Goal: Information Seeking & Learning: Learn about a topic

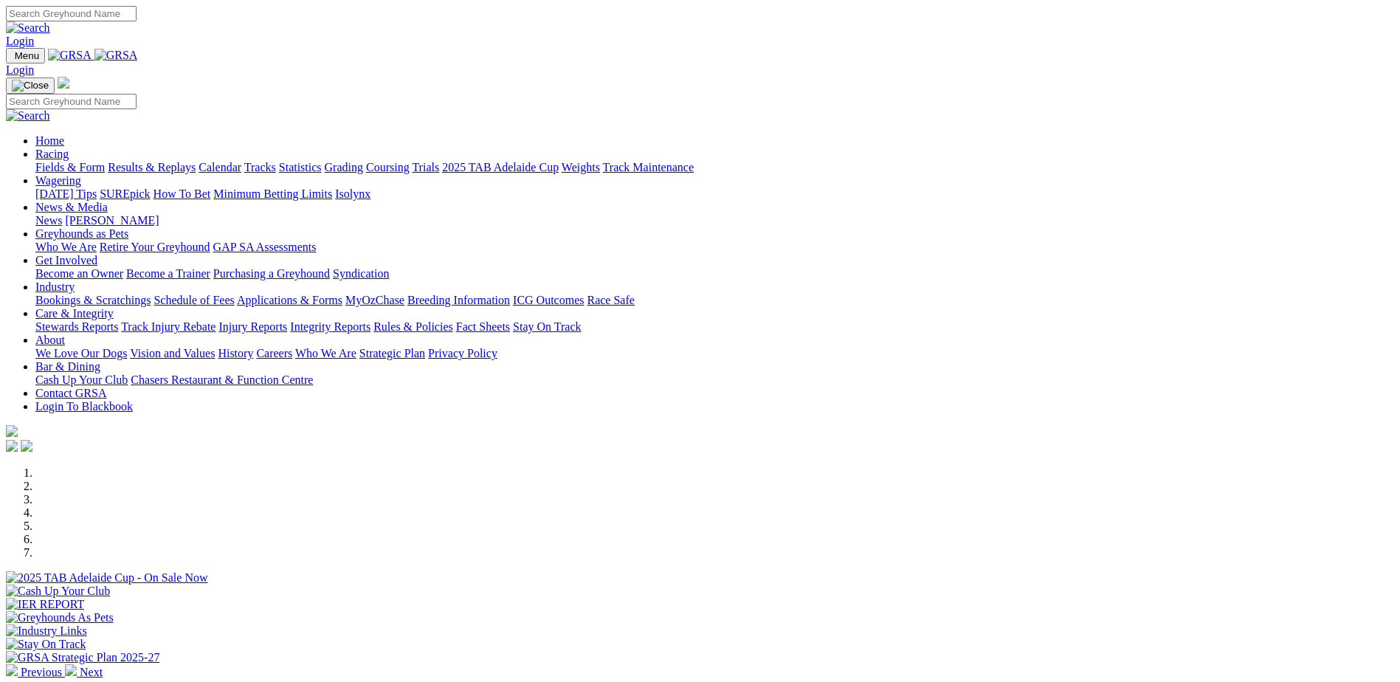
click at [118, 320] on link "Stewards Reports" at bounding box center [76, 326] width 83 height 13
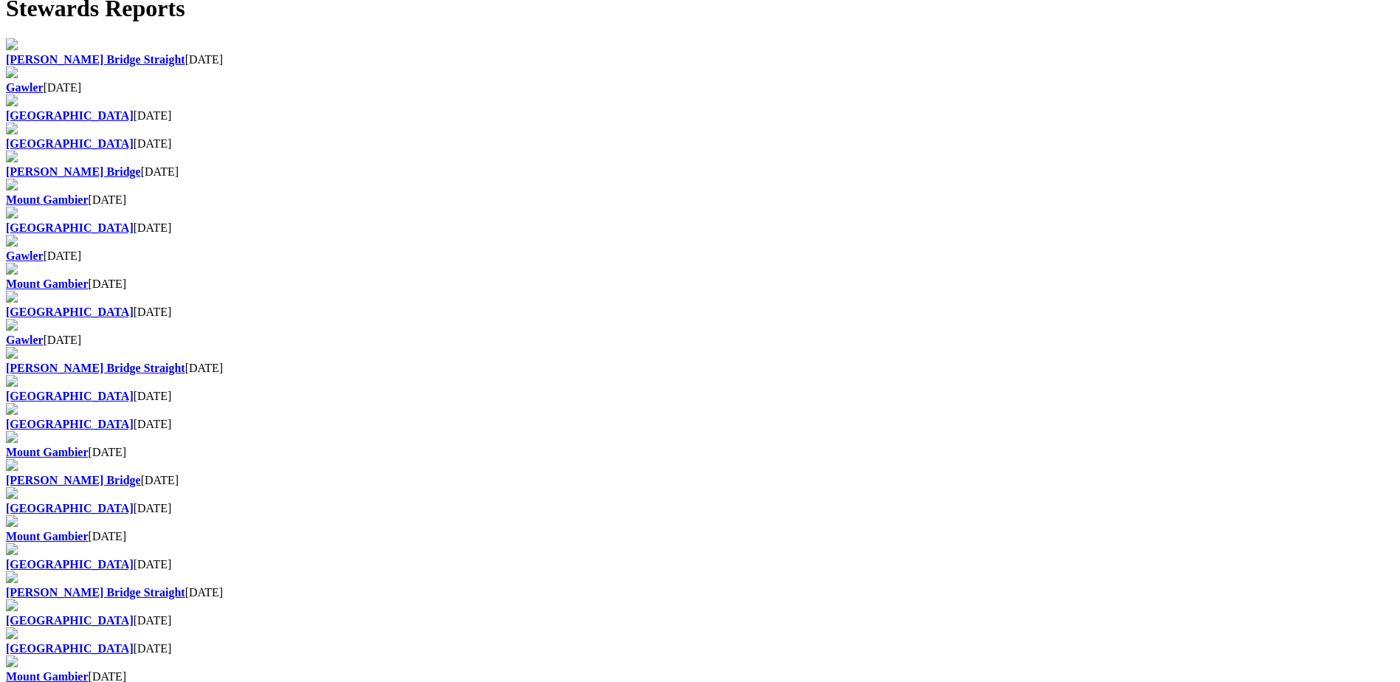
scroll to position [591, 0]
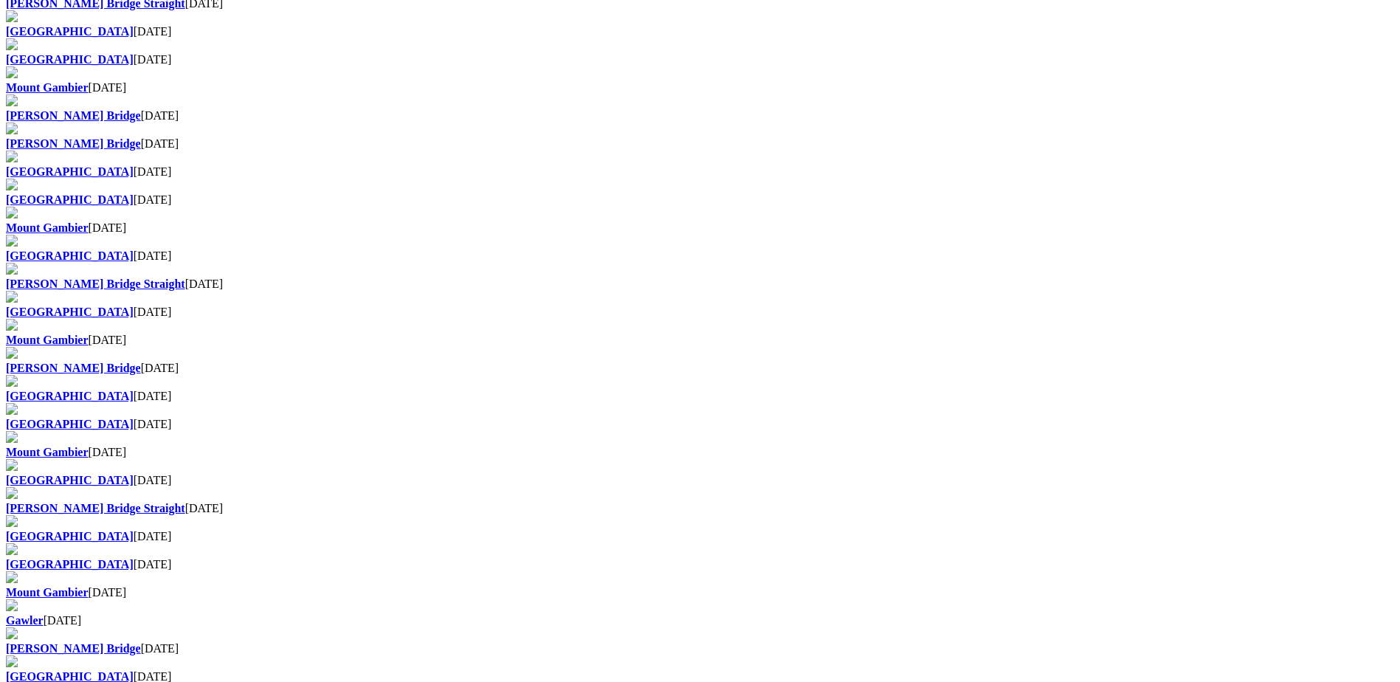
scroll to position [591, 0]
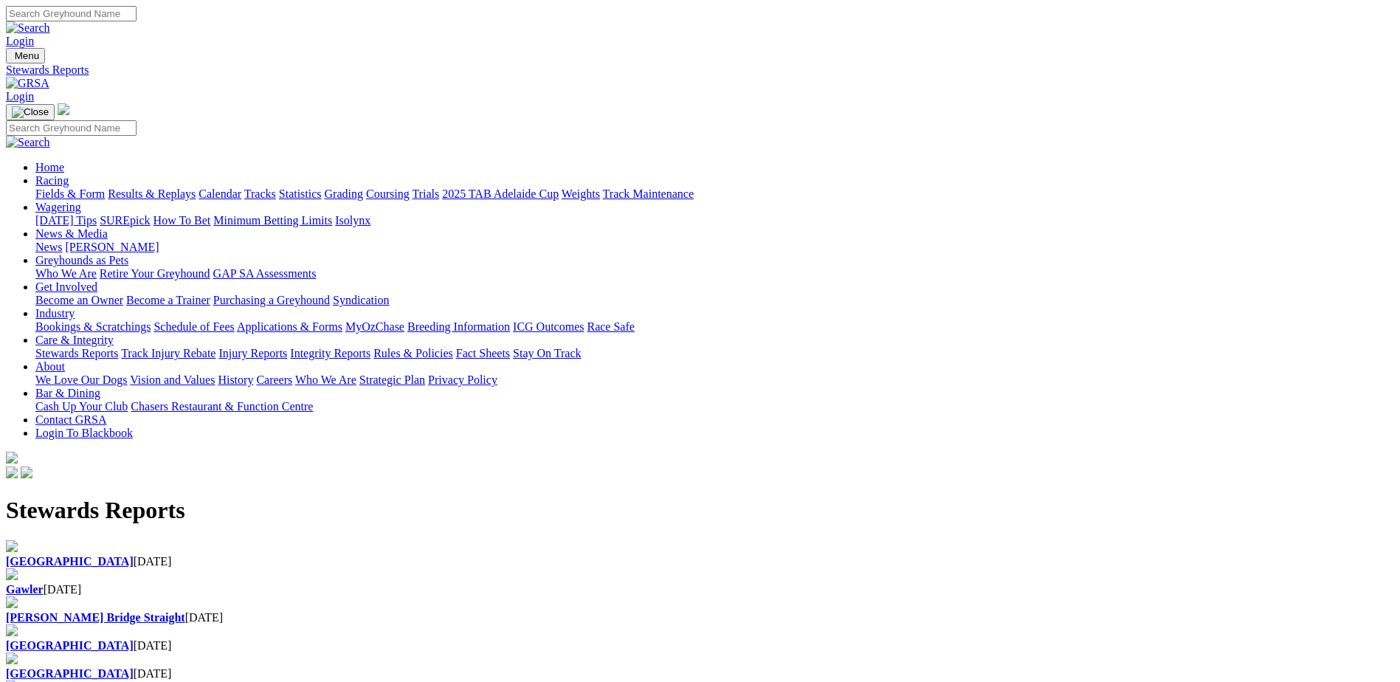
click at [134, 555] on b "[GEOGRAPHIC_DATA]" at bounding box center [70, 561] width 128 height 13
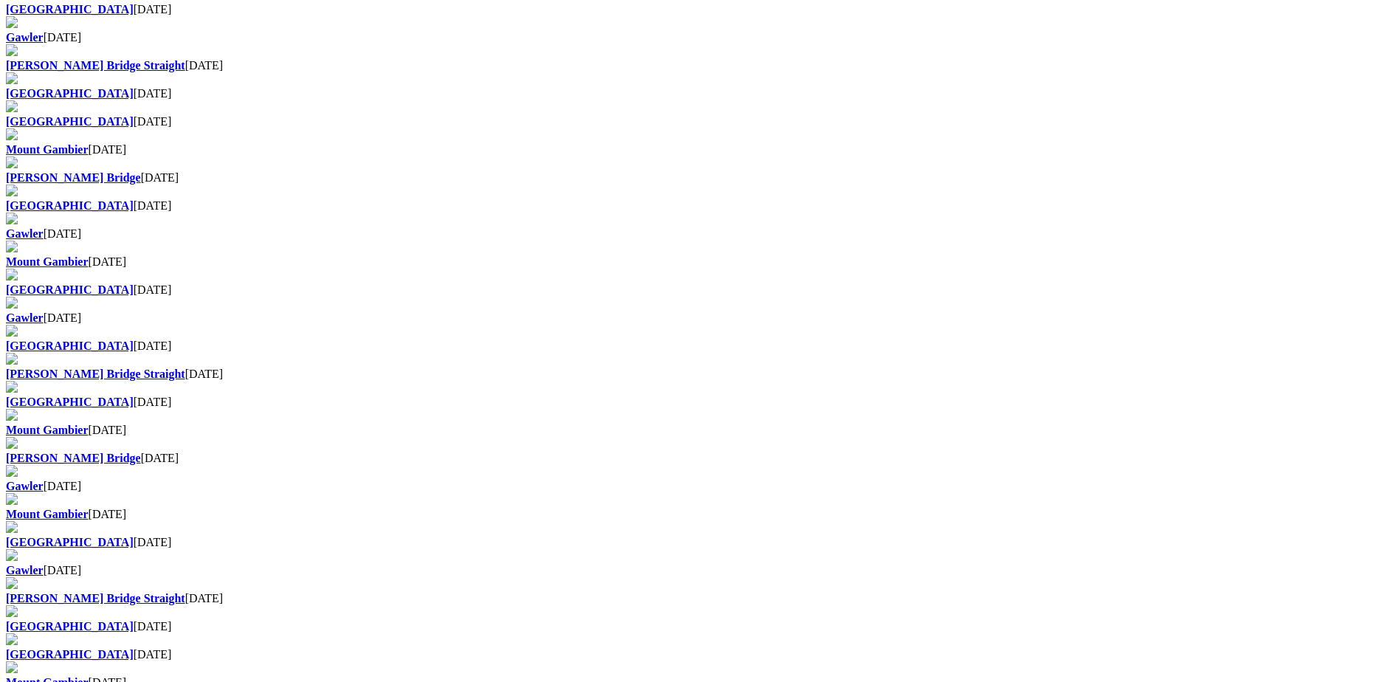
scroll to position [664, 0]
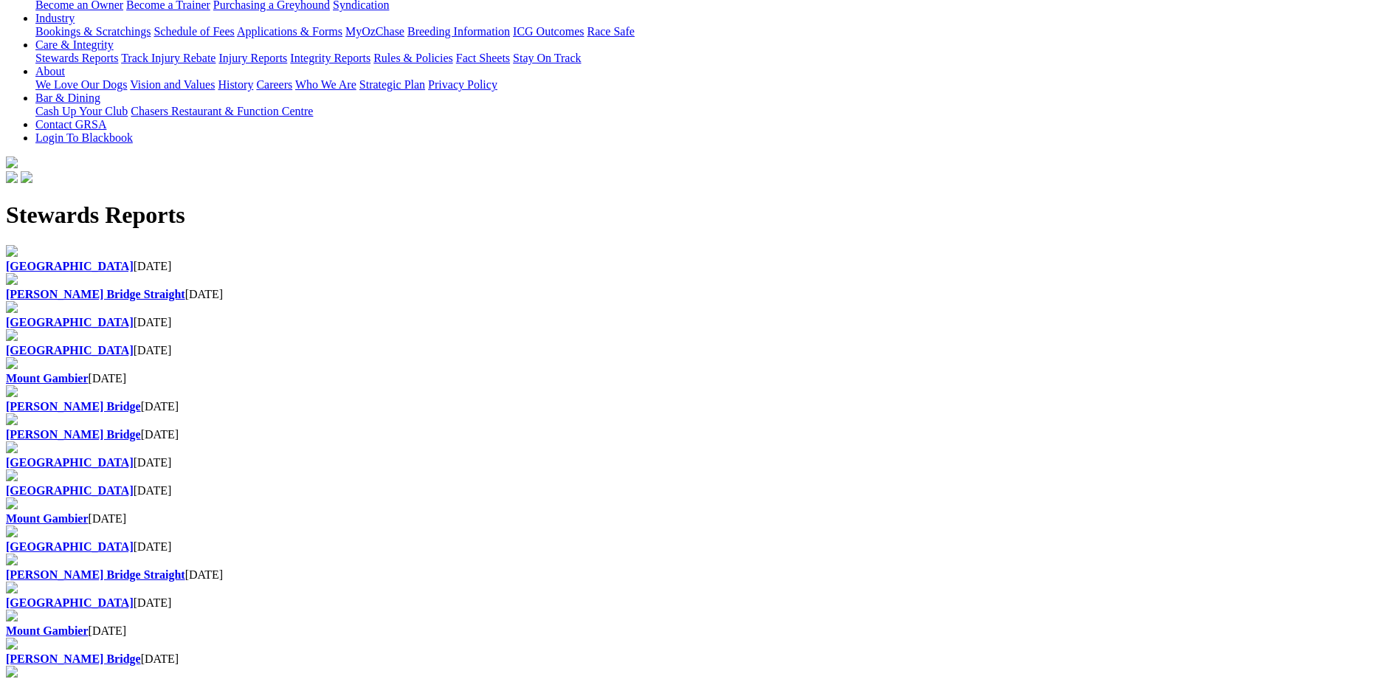
scroll to position [591, 0]
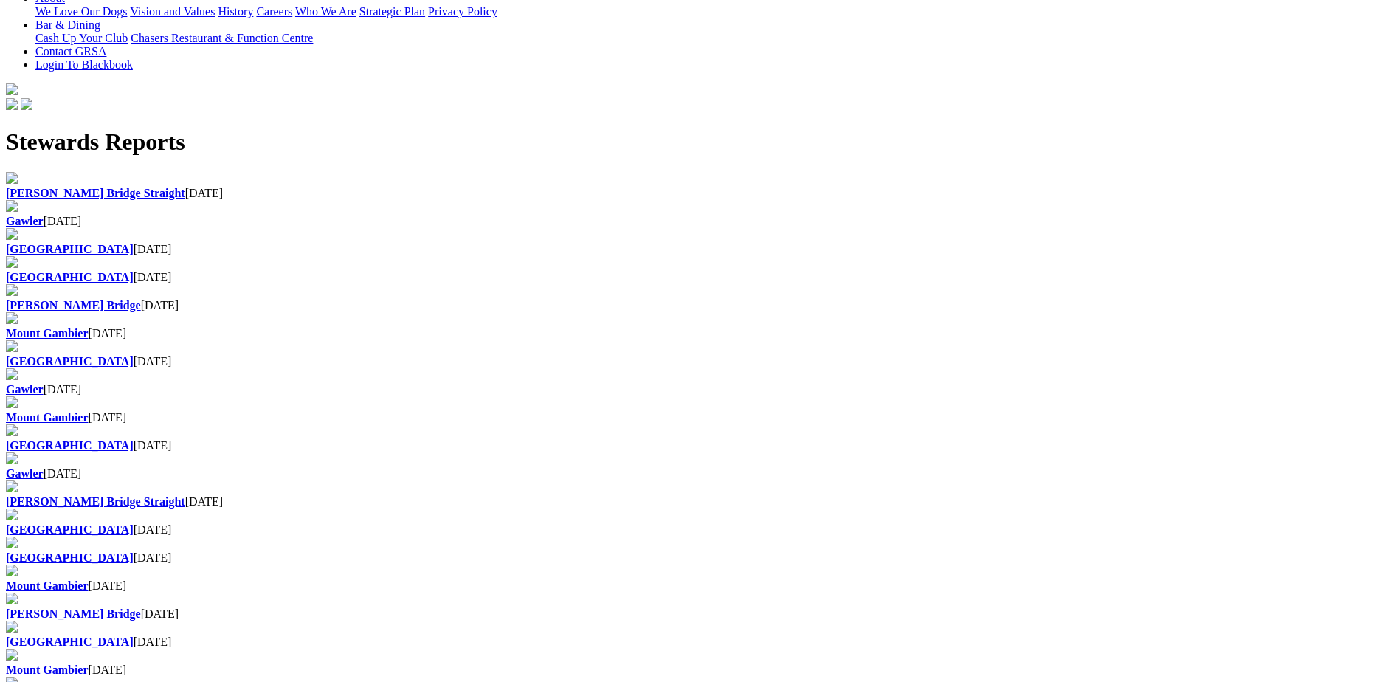
scroll to position [369, 0]
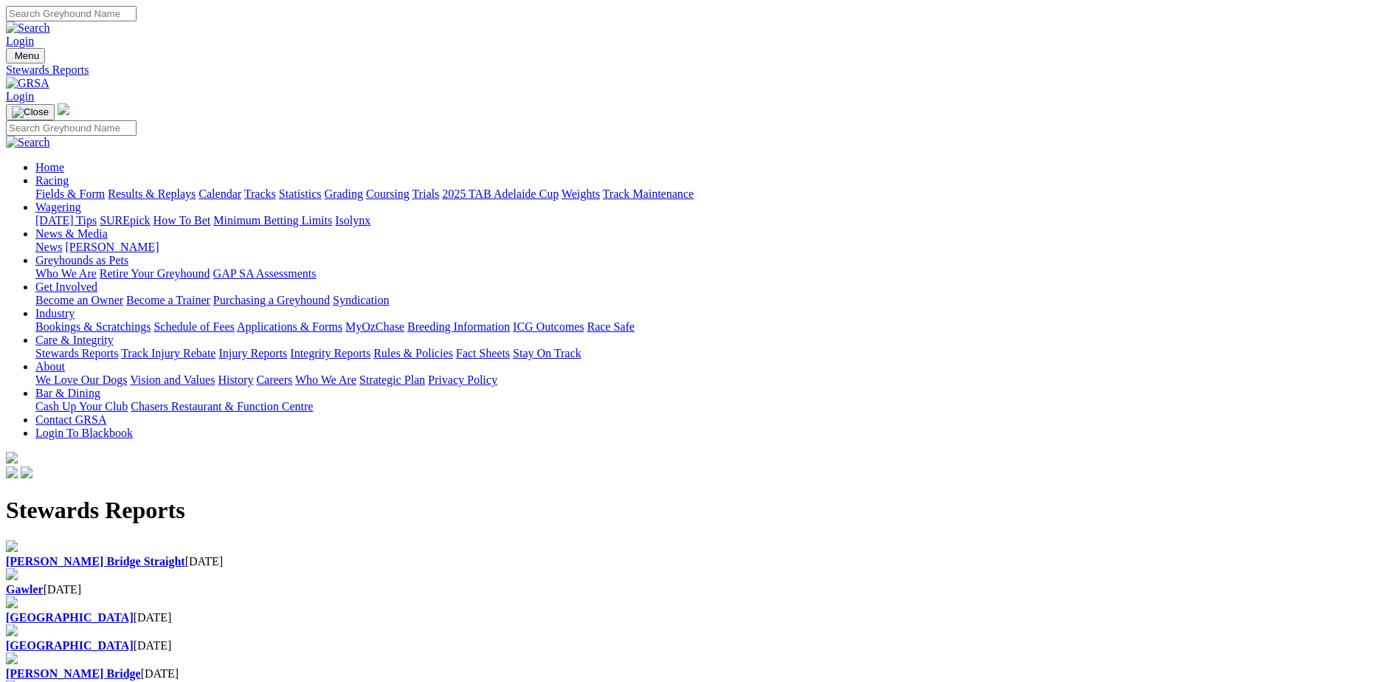
click at [108, 227] on link "News & Media" at bounding box center [71, 233] width 72 height 13
click at [62, 241] on link "News" at bounding box center [48, 247] width 27 height 13
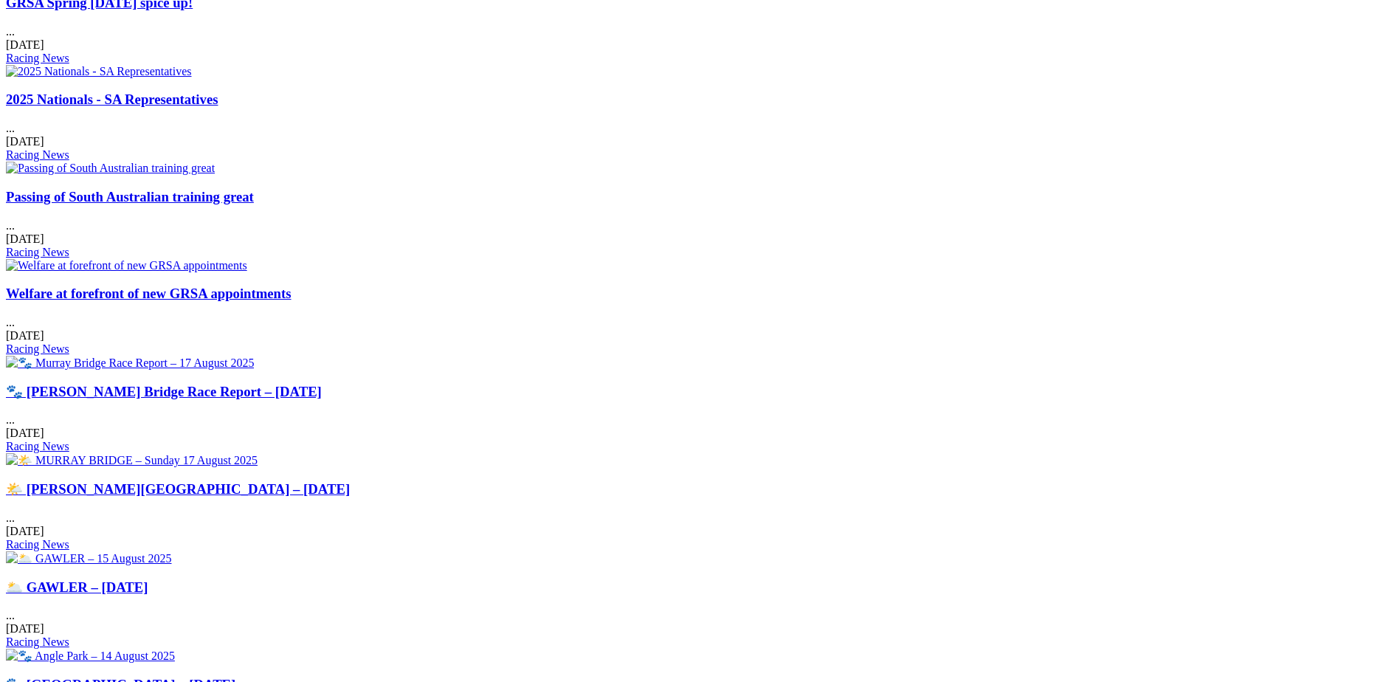
scroll to position [738, 0]
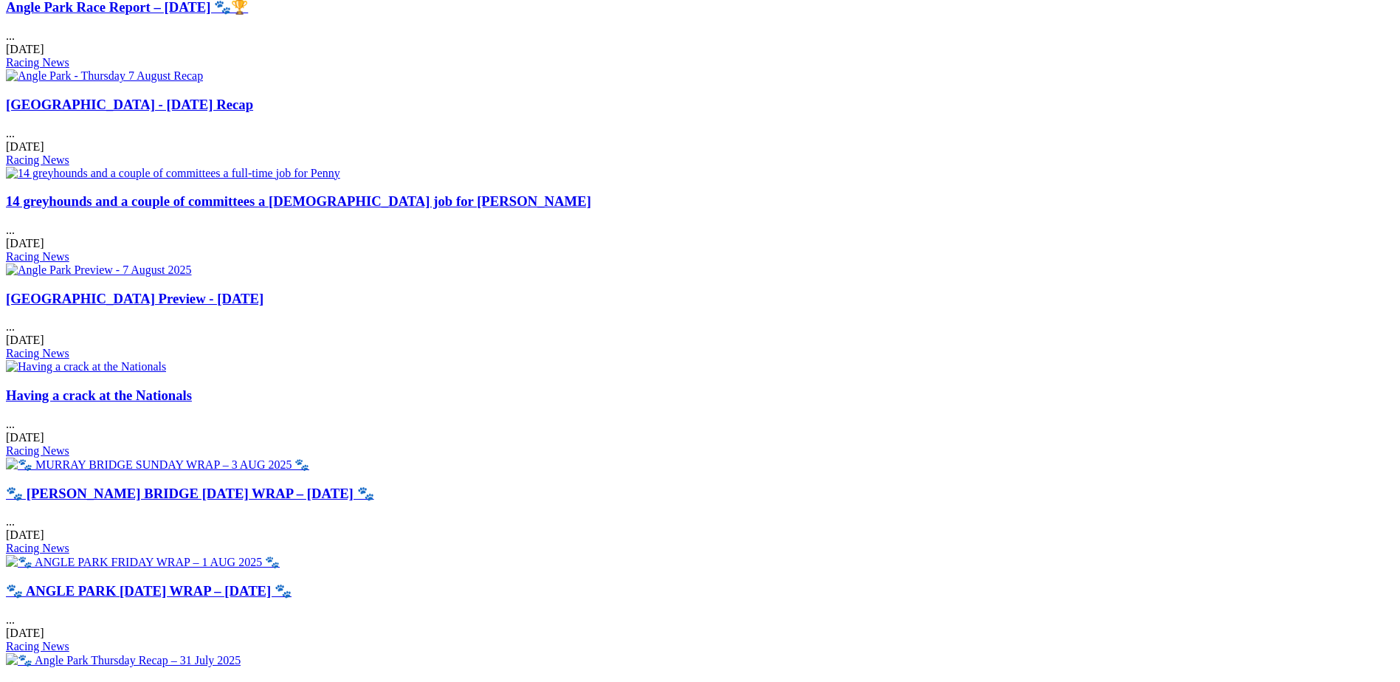
scroll to position [886, 0]
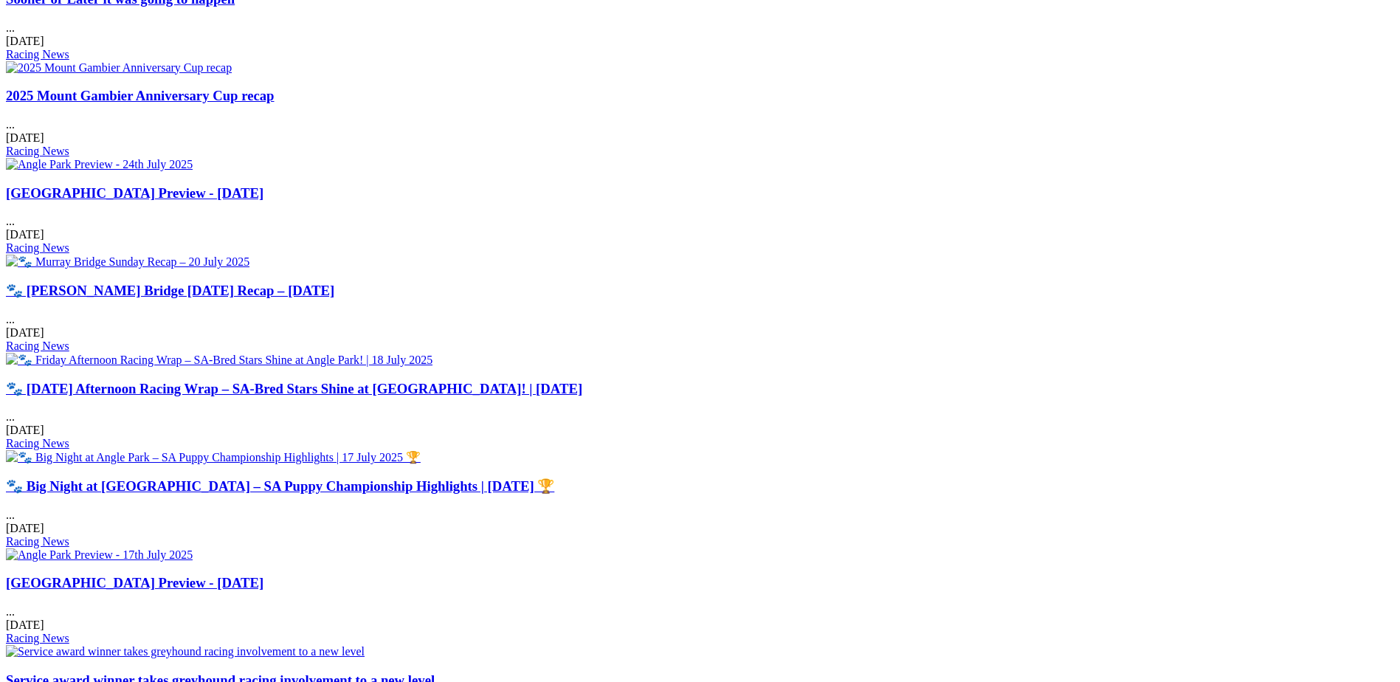
scroll to position [738, 0]
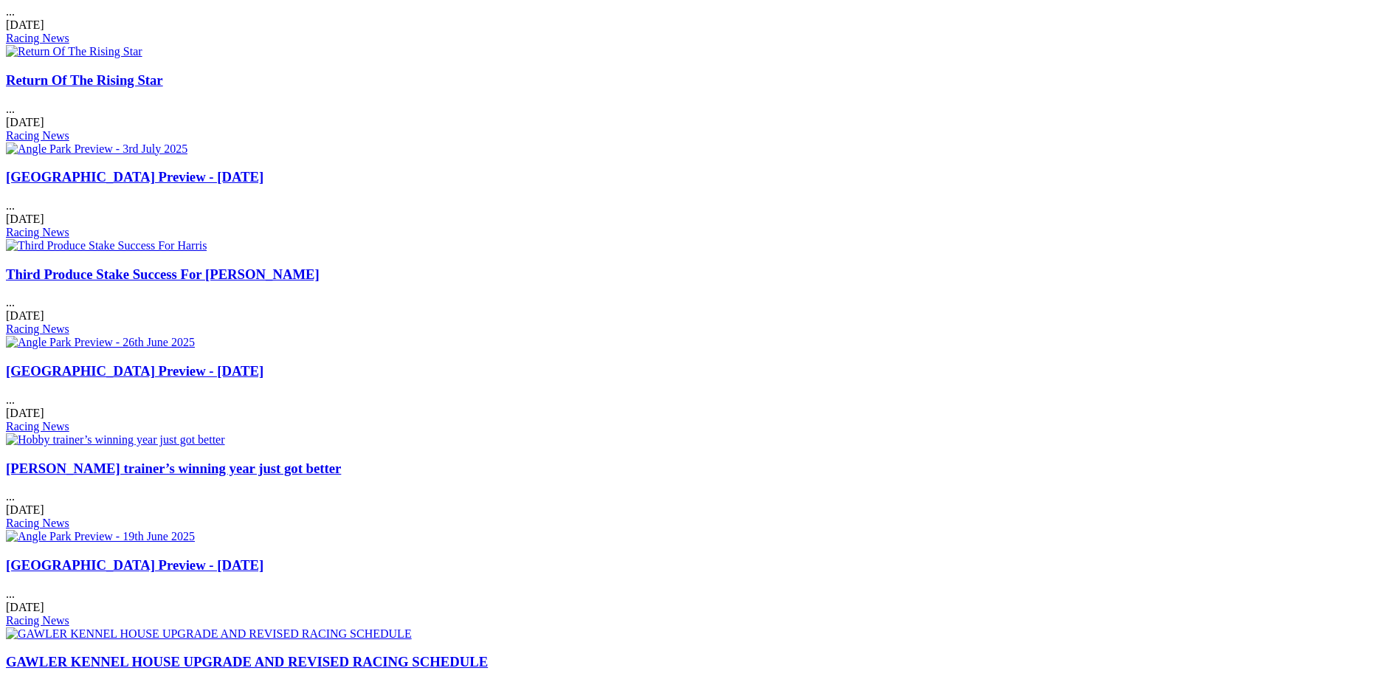
scroll to position [664, 0]
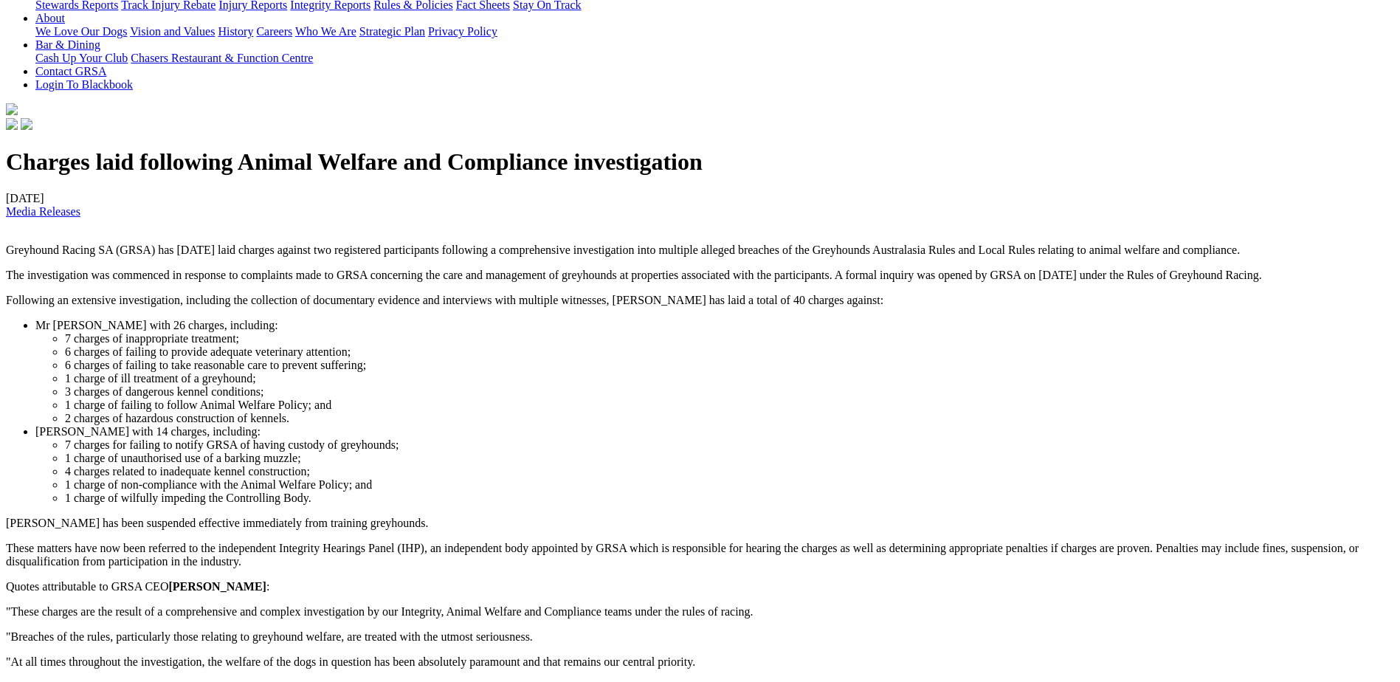
scroll to position [369, 0]
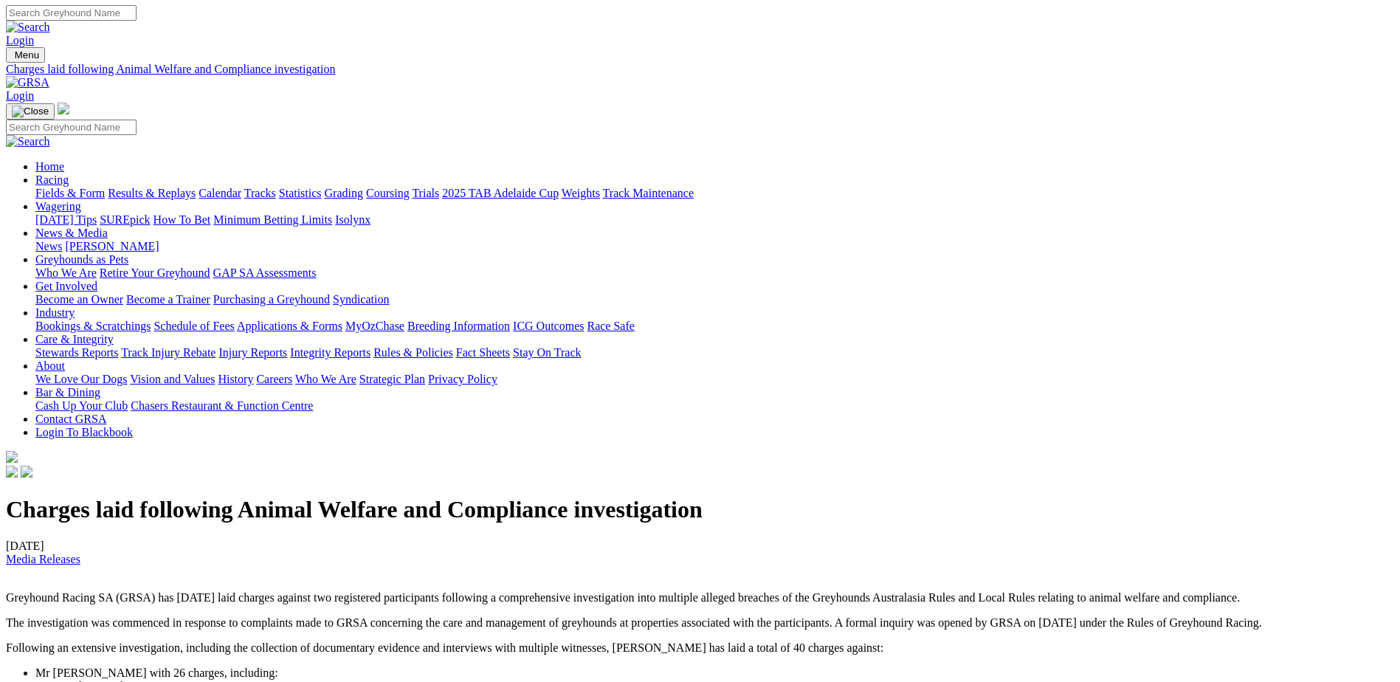
scroll to position [0, 0]
